Goal: Contribute content

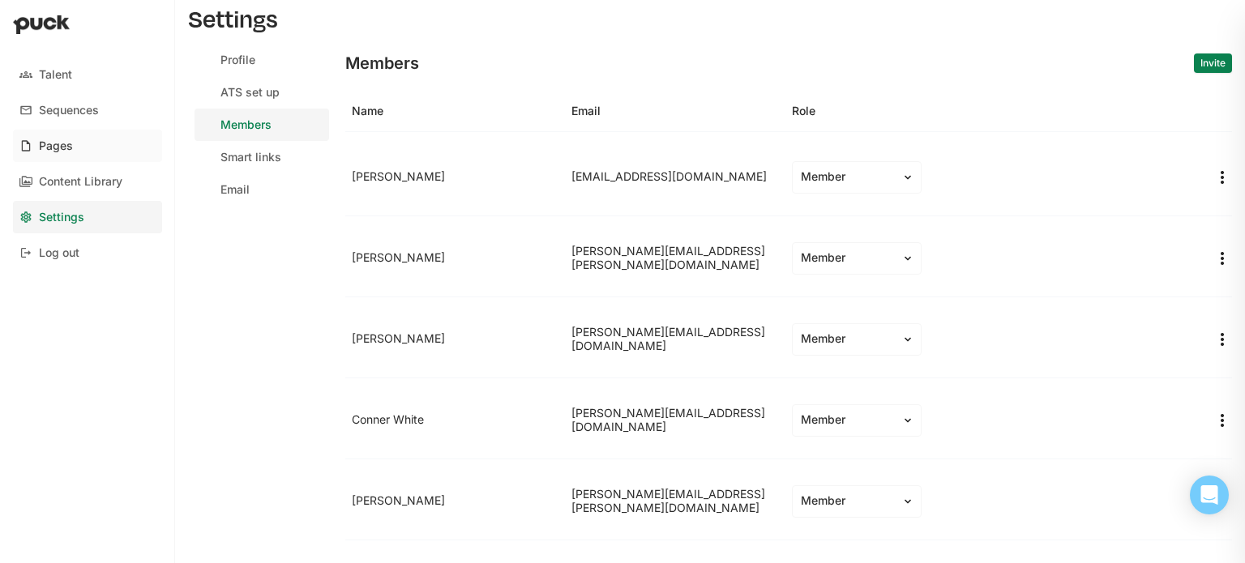
click at [65, 142] on div "Pages" at bounding box center [56, 146] width 34 height 14
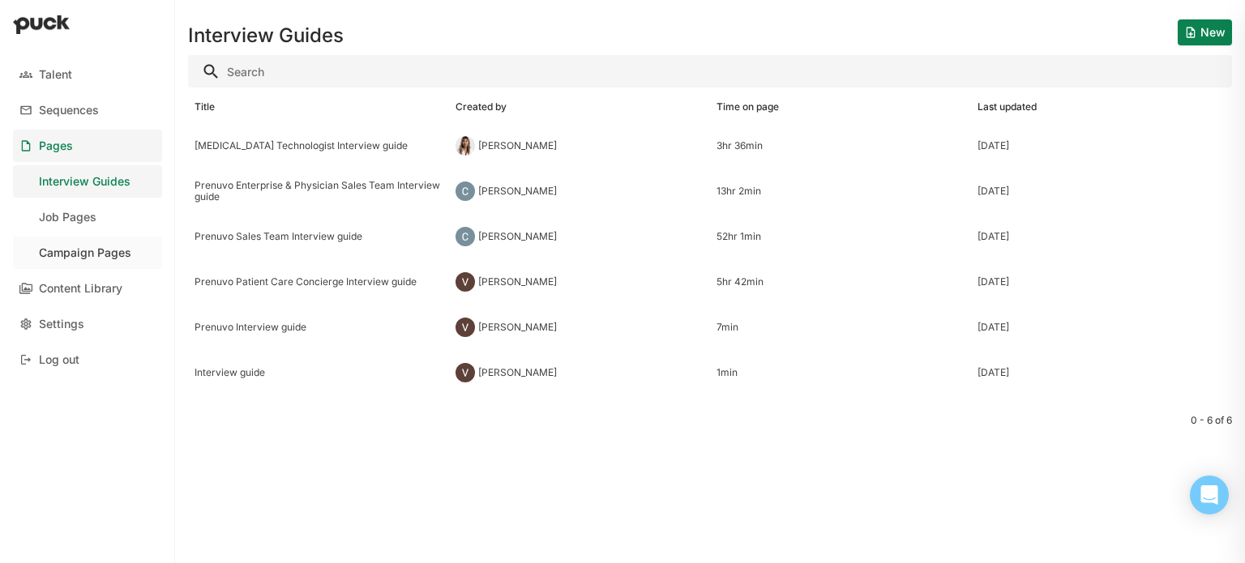
click at [89, 250] on div "Campaign Pages" at bounding box center [85, 253] width 92 height 14
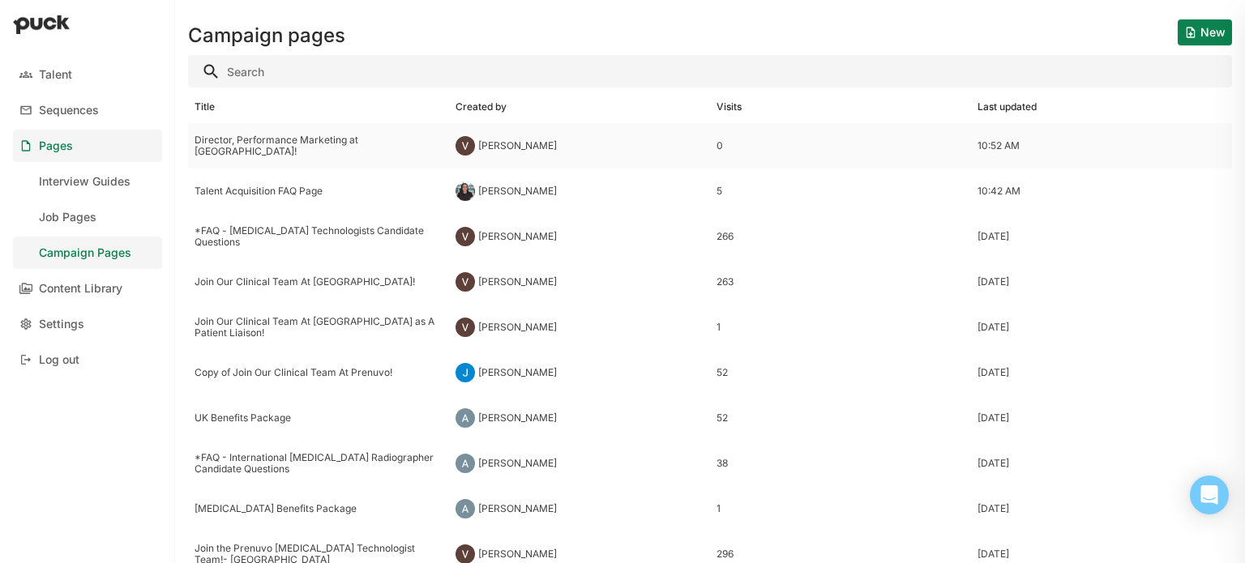
click at [272, 149] on div "Director, Performance Marketing at [GEOGRAPHIC_DATA]!" at bounding box center [319, 147] width 248 height 24
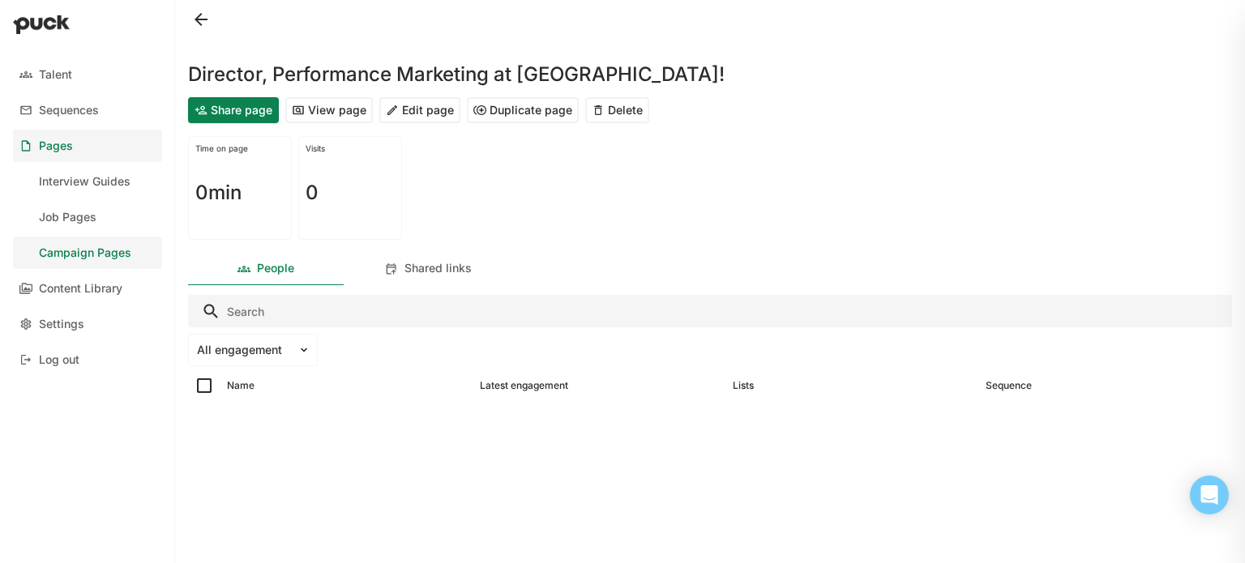
click at [340, 117] on button "View page" at bounding box center [329, 110] width 88 height 26
click at [413, 109] on button "Edit page" at bounding box center [419, 110] width 81 height 26
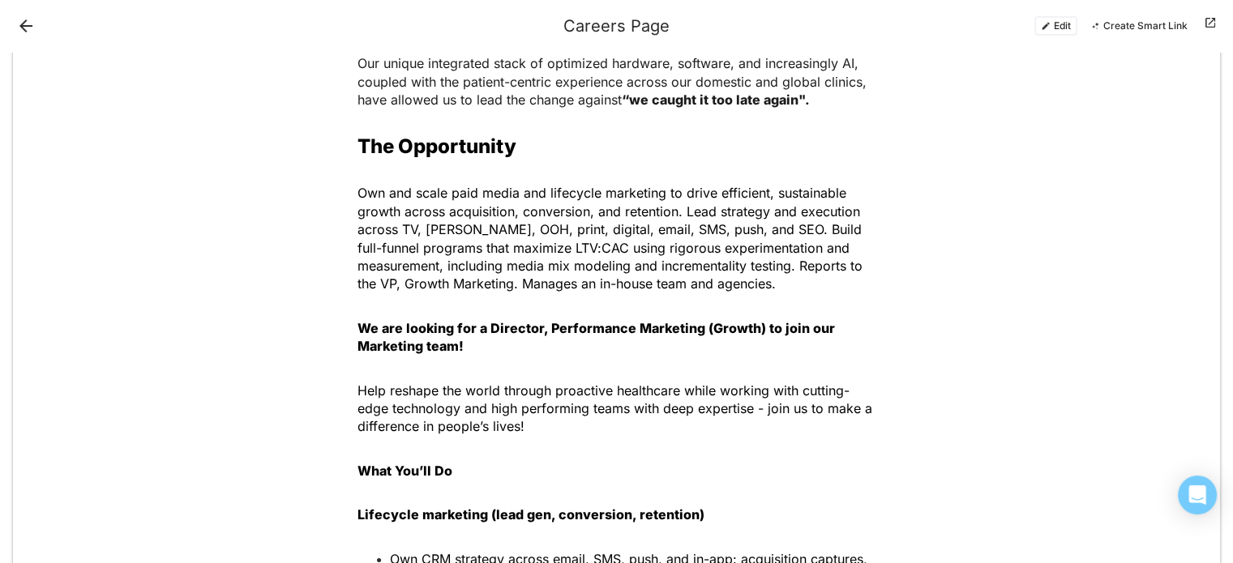
scroll to position [324, 0]
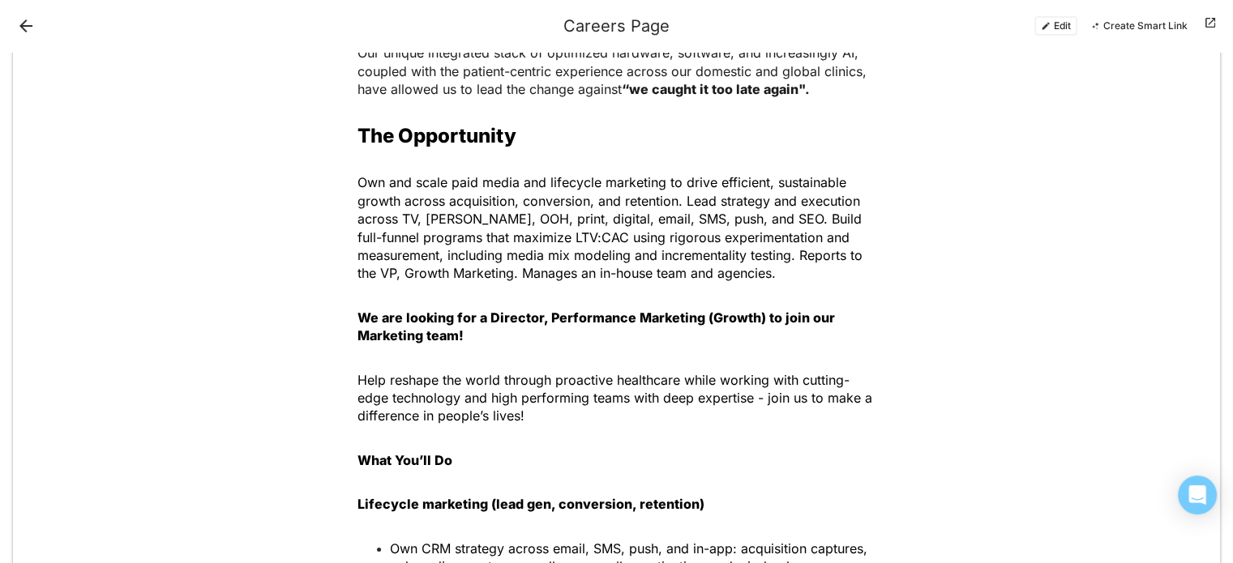
click at [1073, 22] on button "Edit" at bounding box center [1055, 25] width 43 height 19
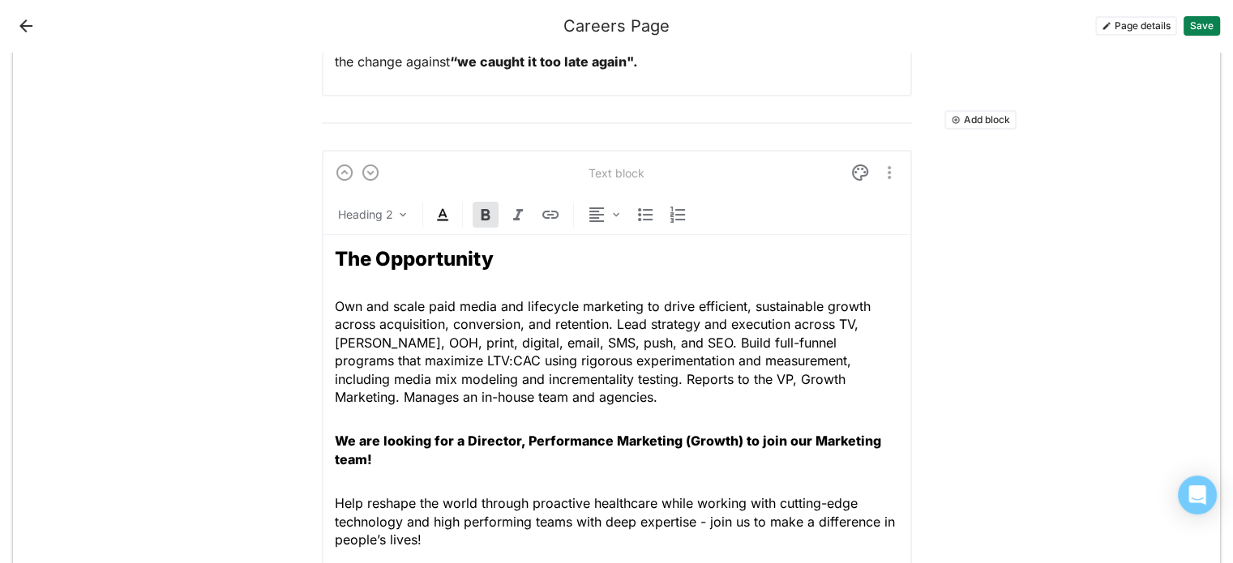
scroll to position [486, 0]
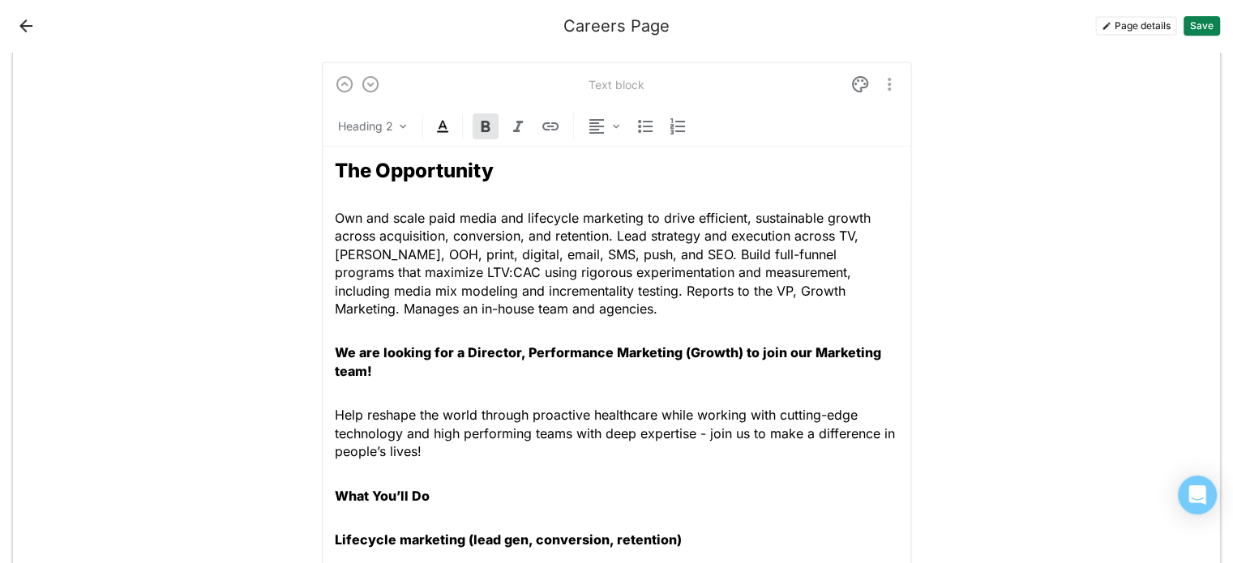
click at [494, 288] on span "Own and scale paid media and lifecycle marketing to drive efficient, sustainabl…" at bounding box center [605, 263] width 540 height 107
click at [547, 290] on span "Own and scale paid media and lifecycle marketing to drive efficient, sustainabl…" at bounding box center [609, 263] width 549 height 107
click at [581, 288] on span "Own and scale paid media and lifecycle marketing to drive efficient, sustainabl…" at bounding box center [607, 263] width 545 height 107
click at [615, 284] on span "Own and scale paid media and lifecycle marketing to drive efficient, sustainabl…" at bounding box center [605, 263] width 541 height 107
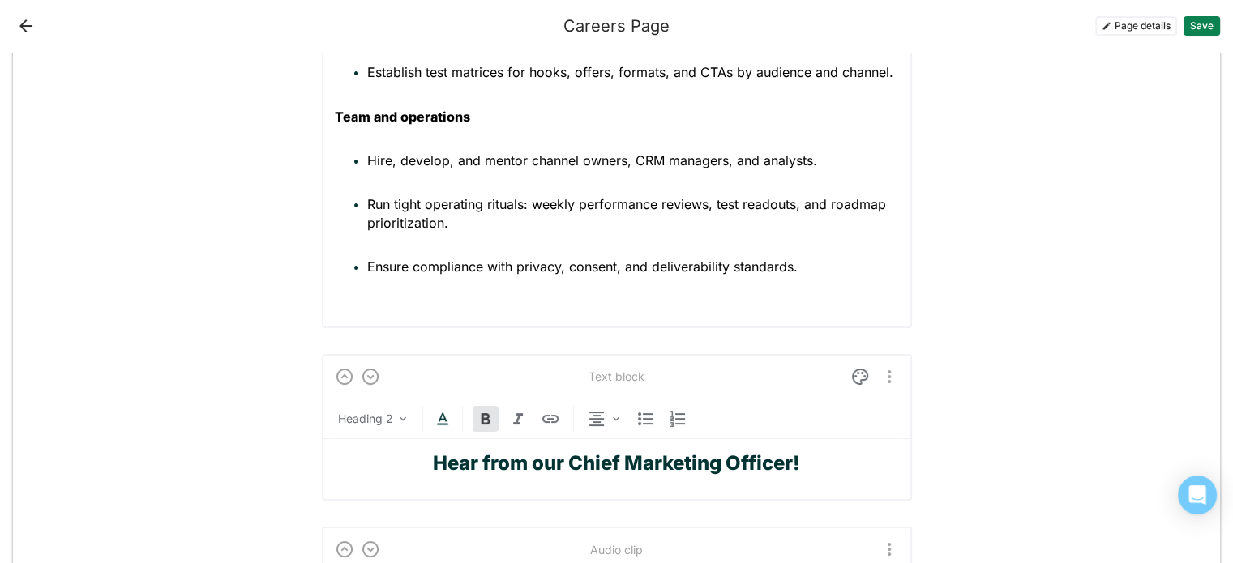
scroll to position [2073, 0]
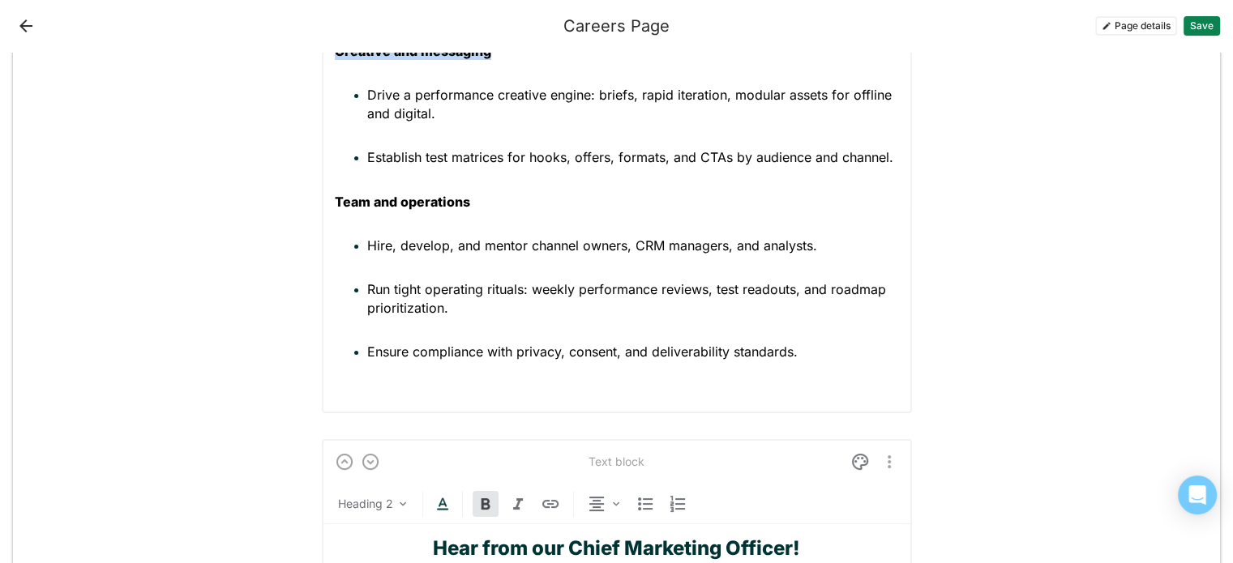
drag, startPoint x: 328, startPoint y: 165, endPoint x: 945, endPoint y: 73, distance: 623.7
click at [798, 275] on ul "Hire, develop, and mentor channel owners, CRM managers, and analysts. Run tight…" at bounding box center [617, 299] width 564 height 125
click at [495, 259] on ul "Hire, develop, and mentor channel owners, CRM managers, and analysts. Run tight…" at bounding box center [617, 299] width 564 height 125
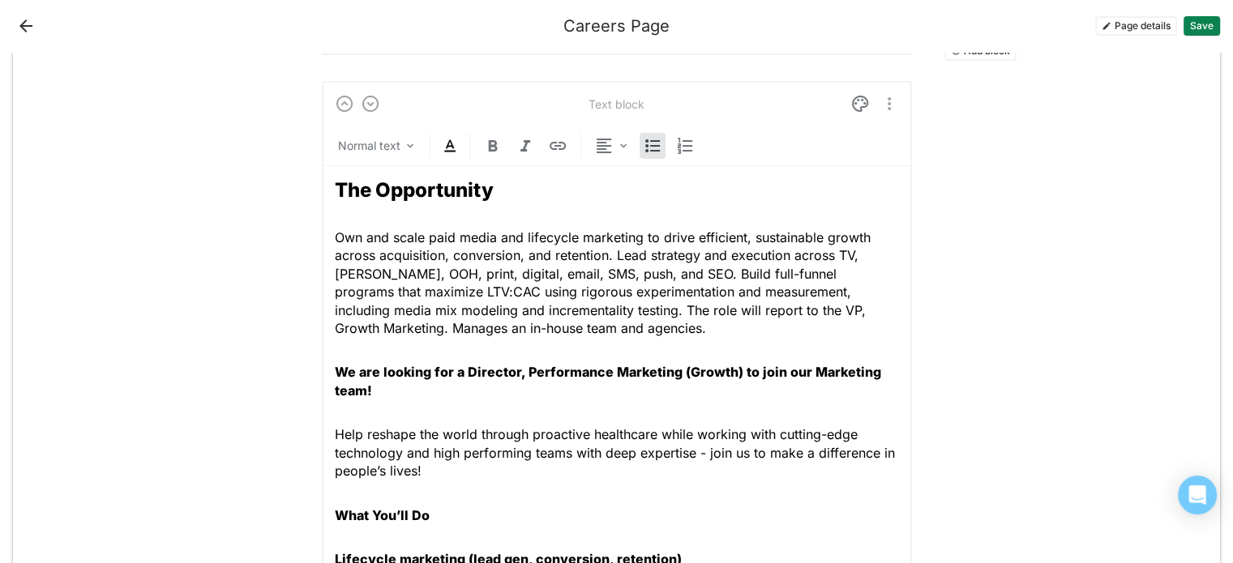
scroll to position [561, 0]
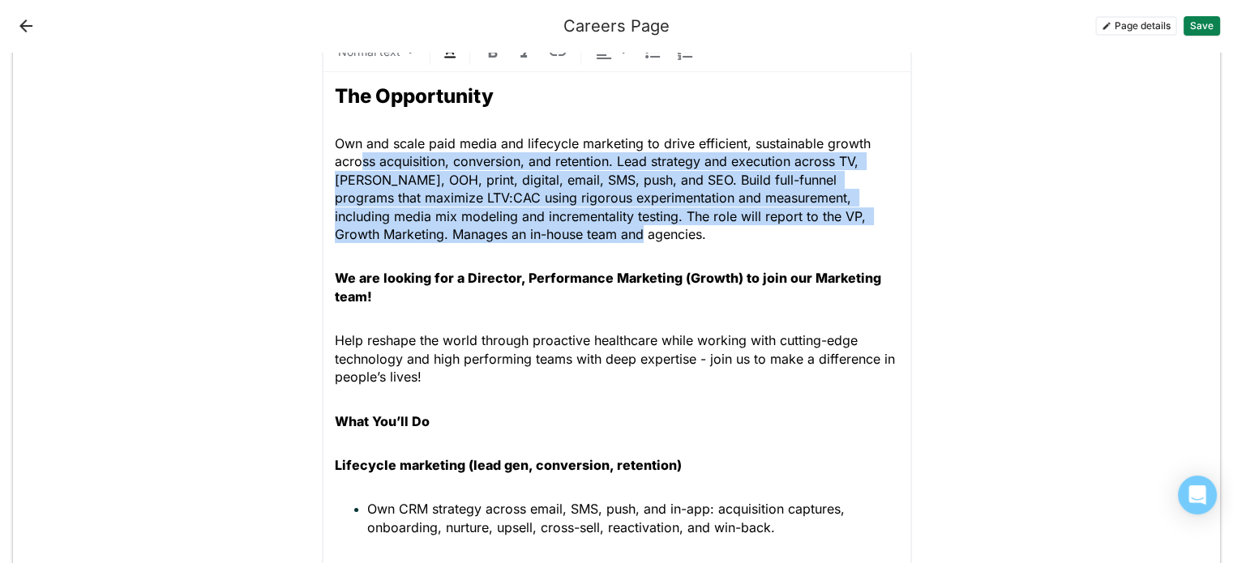
drag, startPoint x: 506, startPoint y: 236, endPoint x: 352, endPoint y: 158, distance: 172.5
click at [353, 159] on p "Own and scale paid media and lifecycle marketing to drive efficient, sustainabl…" at bounding box center [617, 189] width 564 height 109
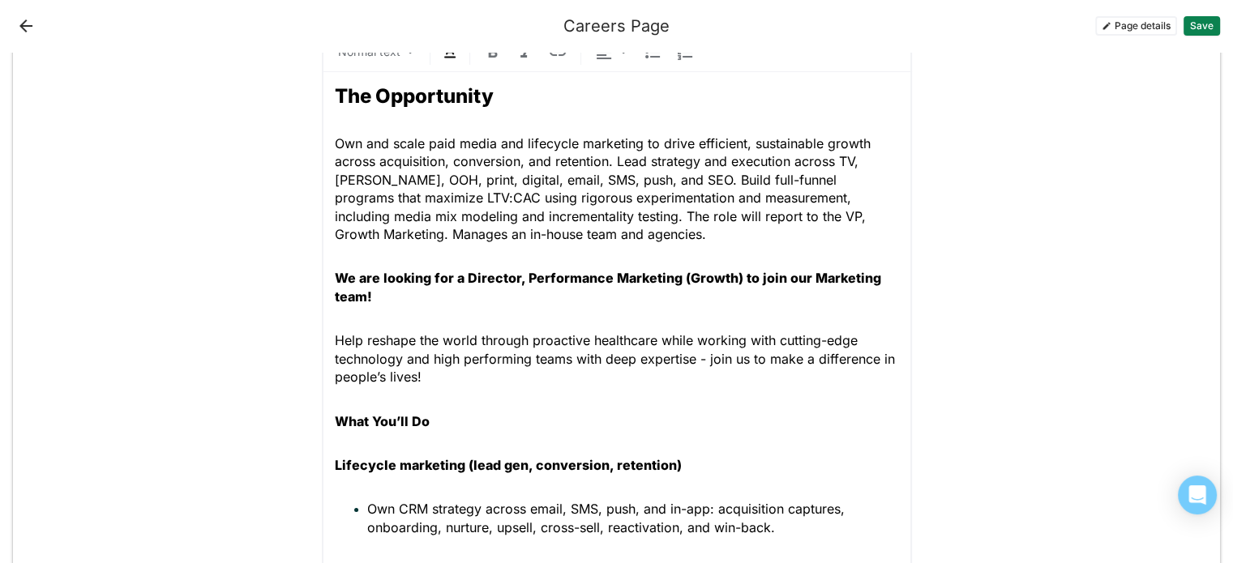
click at [344, 155] on span "Own and scale paid media and lifecycle marketing to drive efficient, sustainabl…" at bounding box center [605, 188] width 540 height 107
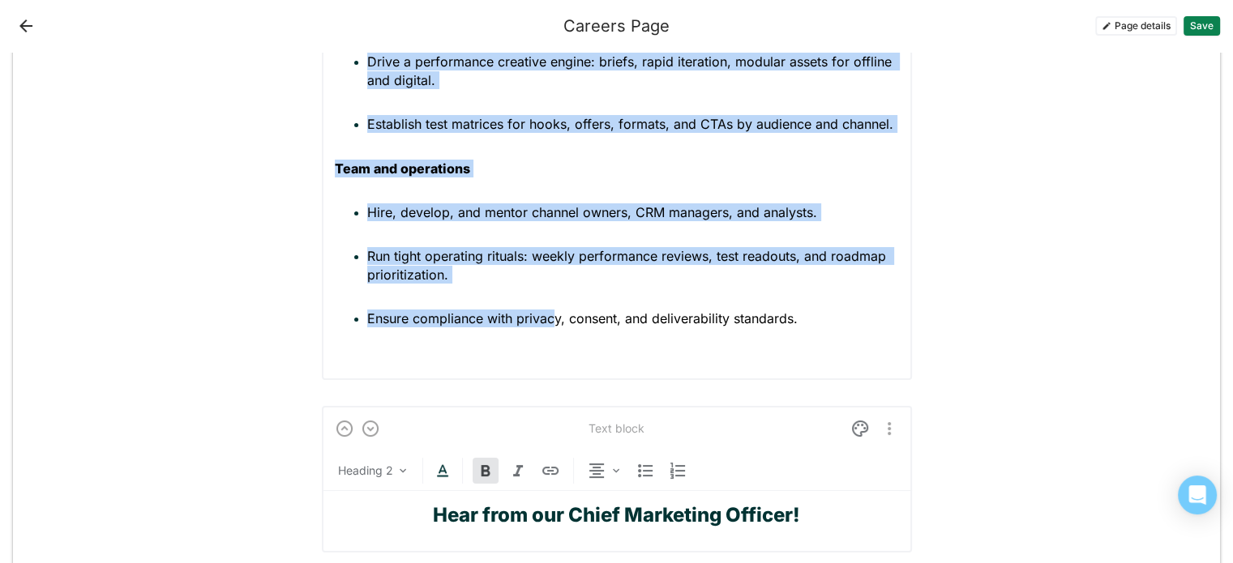
drag, startPoint x: 331, startPoint y: 132, endPoint x: 556, endPoint y: 521, distance: 449.6
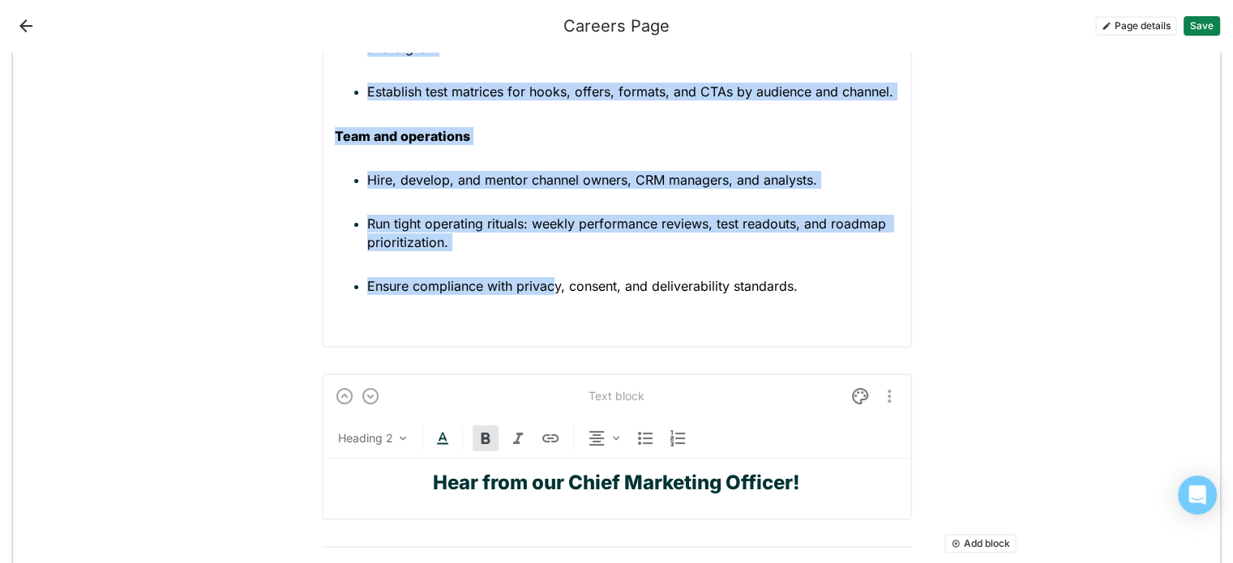
scroll to position [2120, 0]
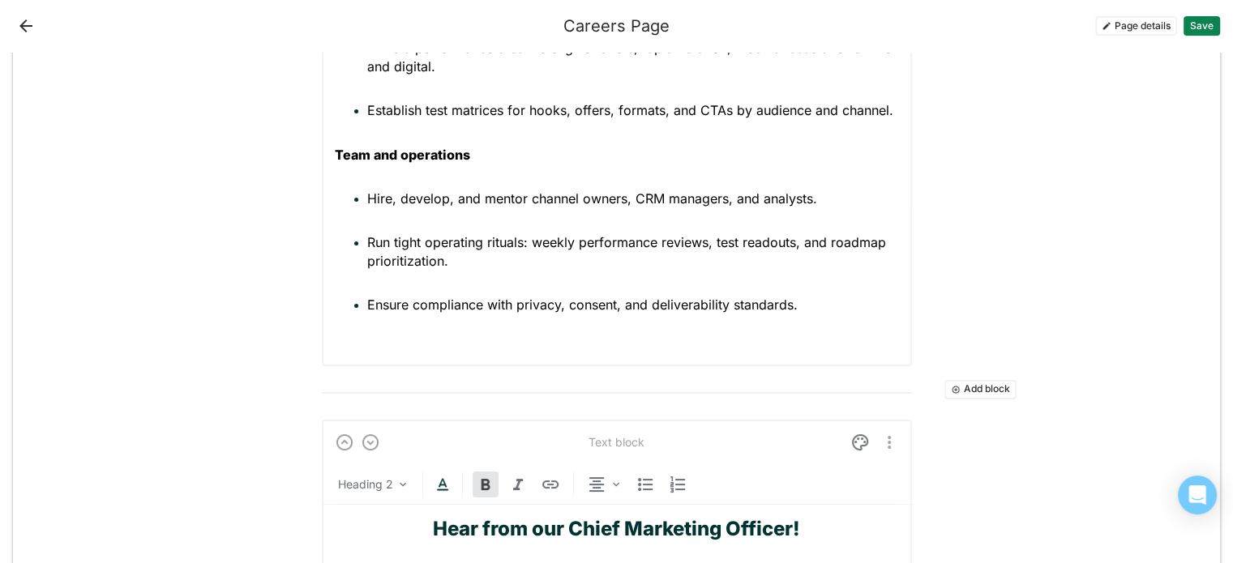
click at [805, 304] on p "Ensure compliance with privacy, consent, and deliverability standards." at bounding box center [633, 305] width 532 height 18
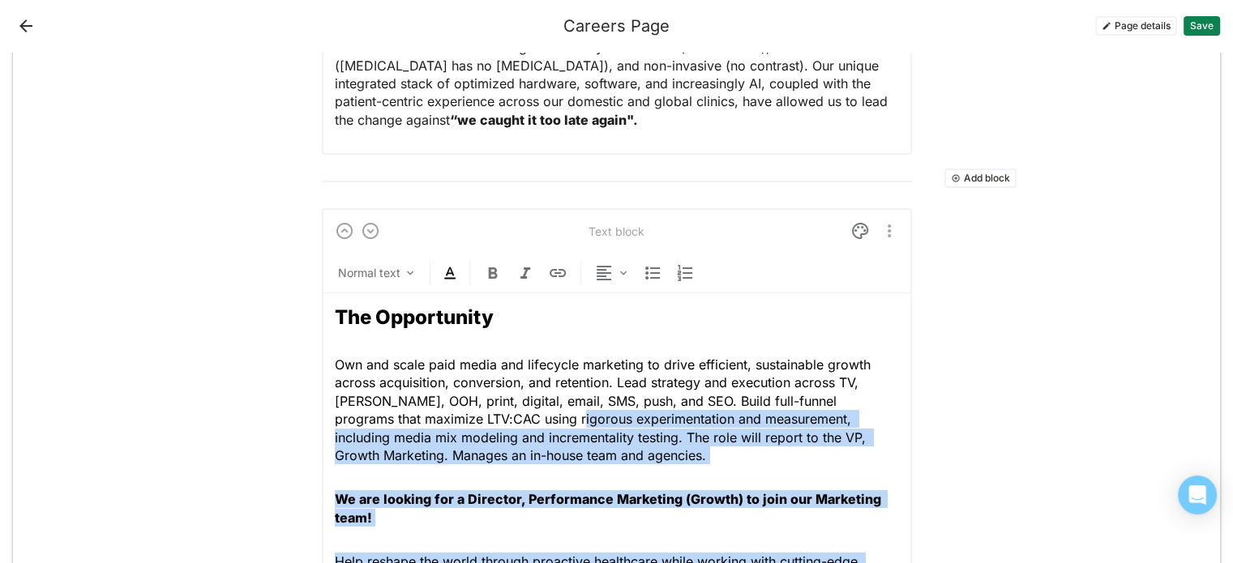
scroll to position [351, 0]
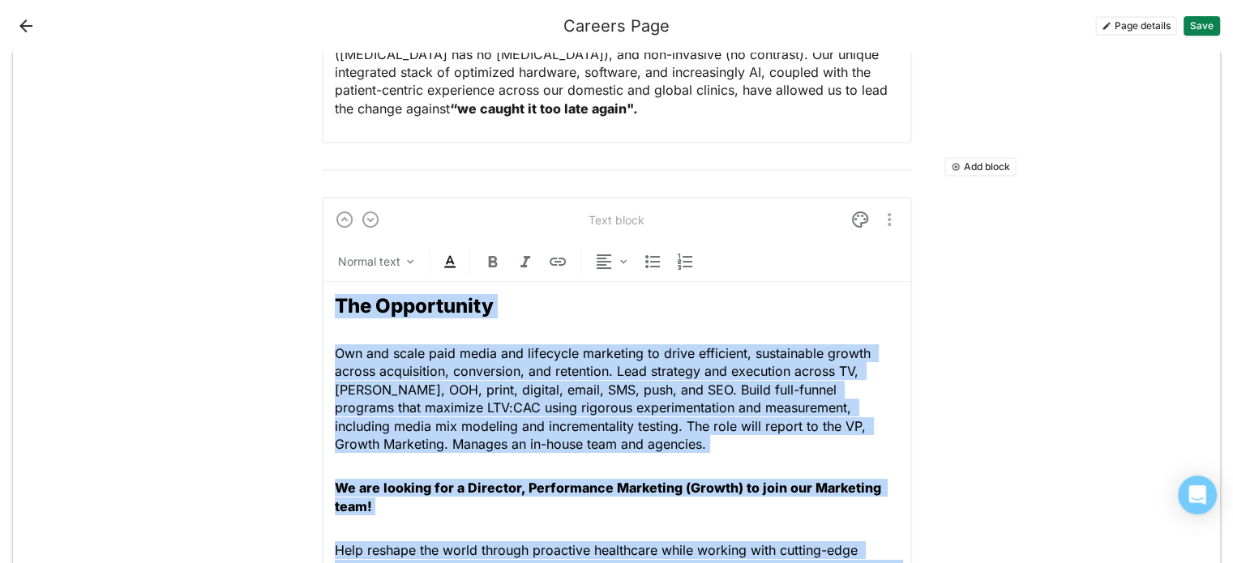
drag, startPoint x: 805, startPoint y: 304, endPoint x: 318, endPoint y: 301, distance: 487.1
copy div "Lor Ipsumdolors Ame con adipi elit seddo eiu temporinc utlaboree do magna aliqu…"
